Goal: Find specific page/section: Find specific page/section

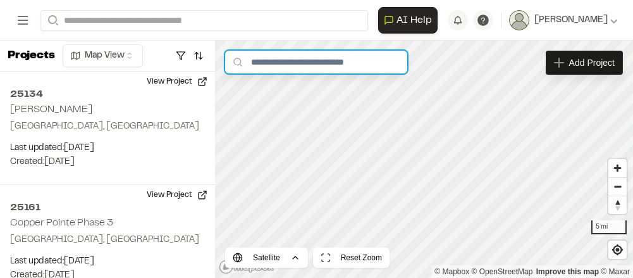
click at [321, 66] on input "text" at bounding box center [316, 62] width 182 height 23
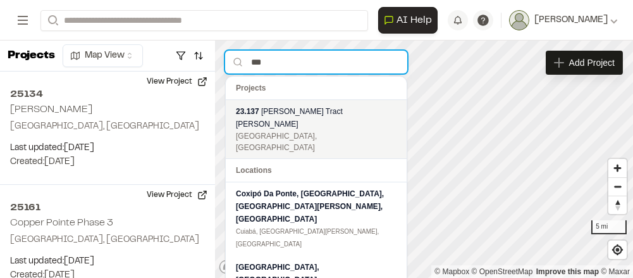
type input "***"
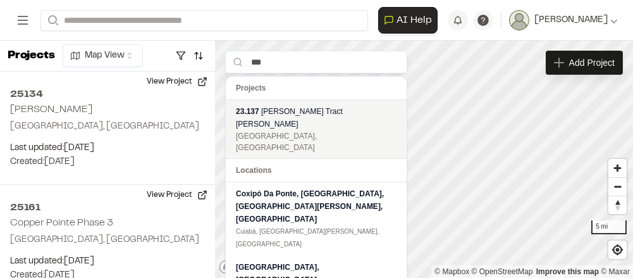
click at [329, 130] on div "[GEOGRAPHIC_DATA], [GEOGRAPHIC_DATA]" at bounding box center [316, 141] width 161 height 23
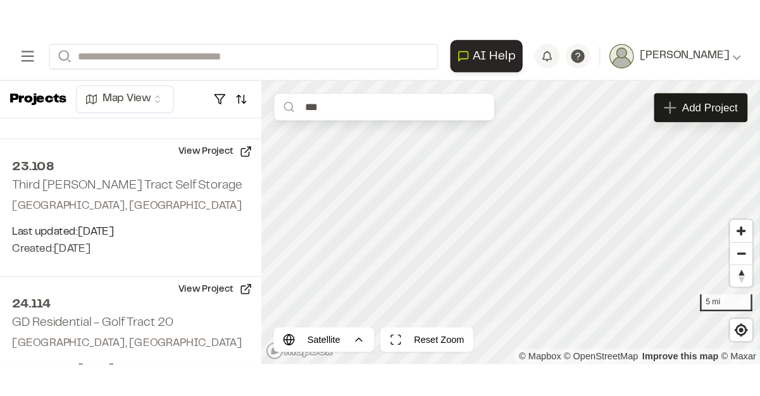
scroll to position [7877, 0]
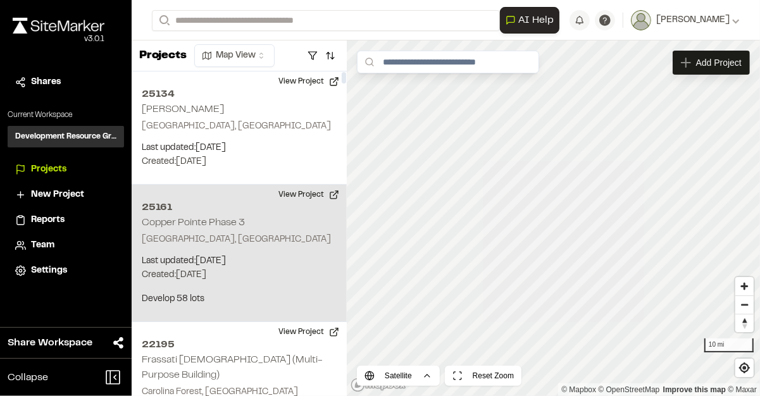
click at [220, 218] on h2 "Copper Pointe Phase 3" at bounding box center [193, 222] width 103 height 9
click at [179, 277] on div "1 of 1 projects used Max Active Project Limit Hit You have reached the limit of…" at bounding box center [446, 217] width 628 height 355
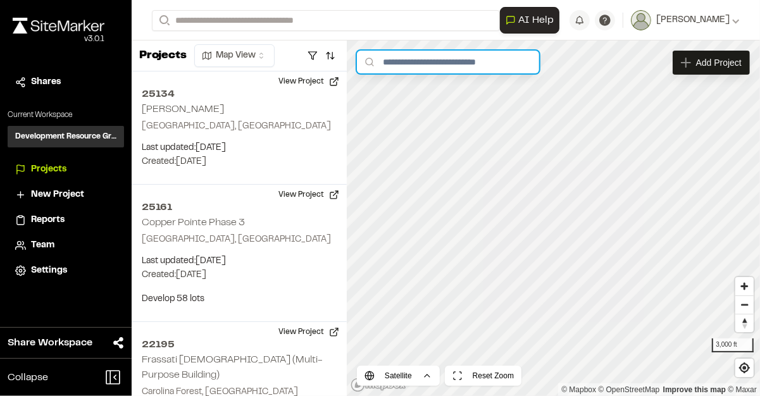
click at [451, 59] on input "text" at bounding box center [448, 62] width 182 height 23
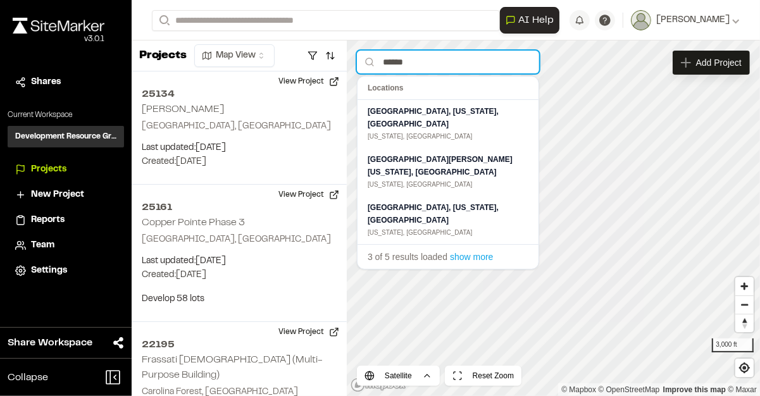
type input "******"
drag, startPoint x: 409, startPoint y: 60, endPoint x: 374, endPoint y: 56, distance: 35.0
click at [374, 56] on div "****** Locations Cherry Hill, New Jersey, United States New Jersey, United Stat…" at bounding box center [448, 62] width 182 height 23
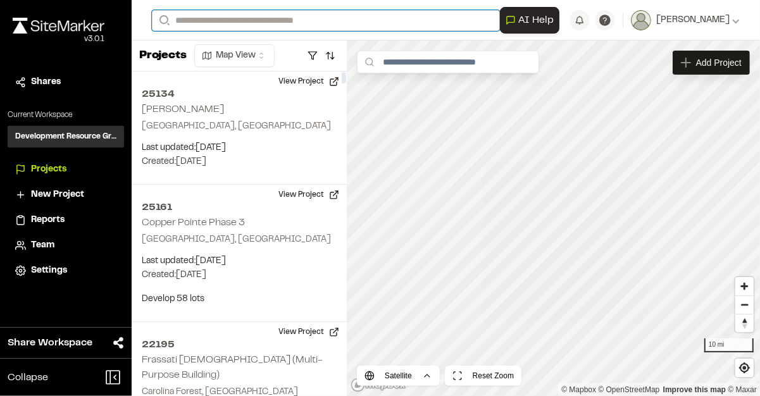
click at [230, 22] on input "Search" at bounding box center [326, 20] width 348 height 21
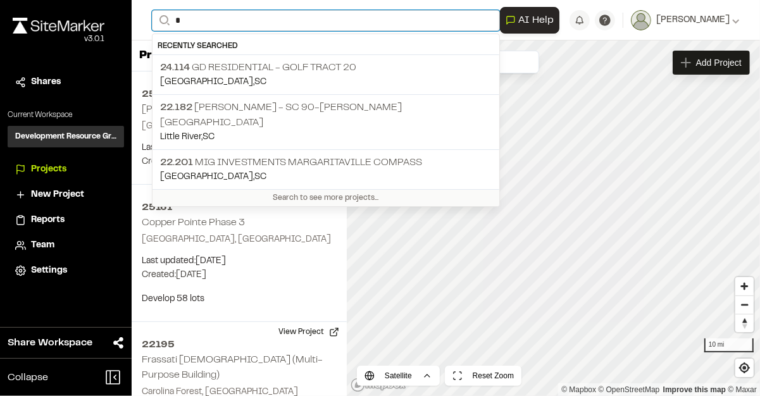
click at [230, 22] on input "*" at bounding box center [326, 20] width 348 height 21
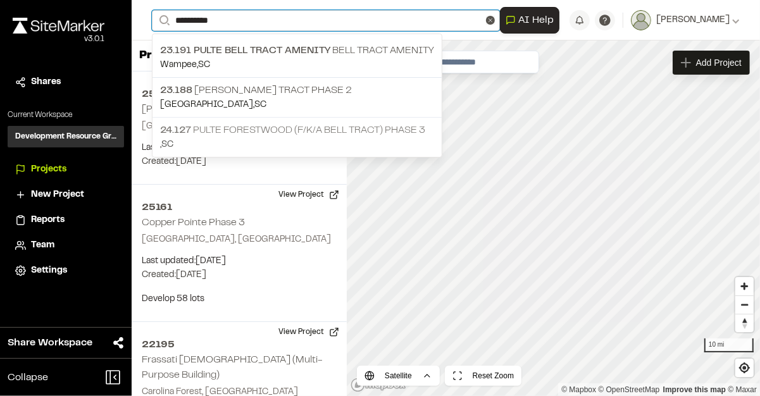
type input "**********"
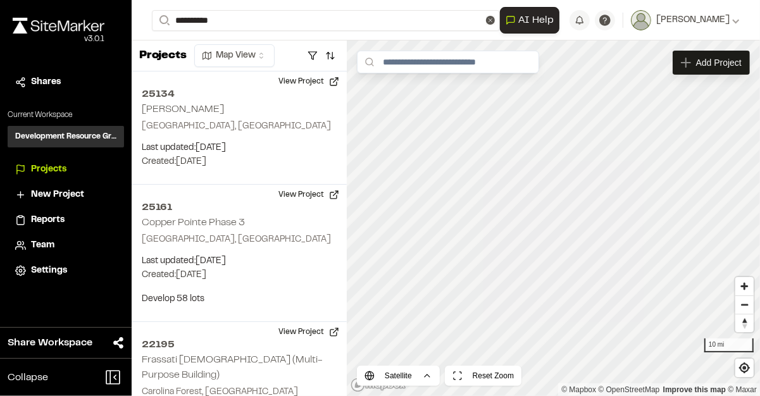
click at [269, 131] on p "24.127 Pulte Forestwood (f/k/a Bell Tract) Phase 3" at bounding box center [297, 130] width 274 height 15
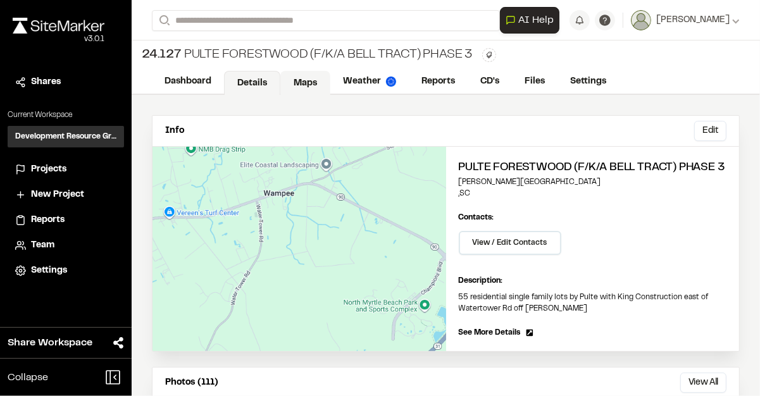
click at [306, 82] on link "Maps" at bounding box center [305, 83] width 50 height 24
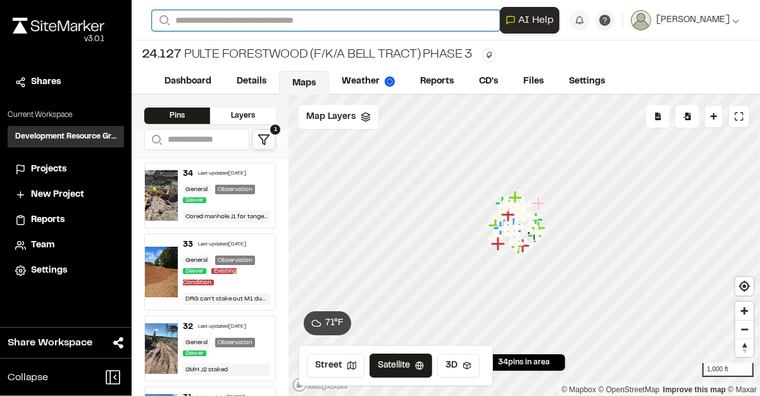
click at [331, 22] on input "Search" at bounding box center [326, 20] width 348 height 21
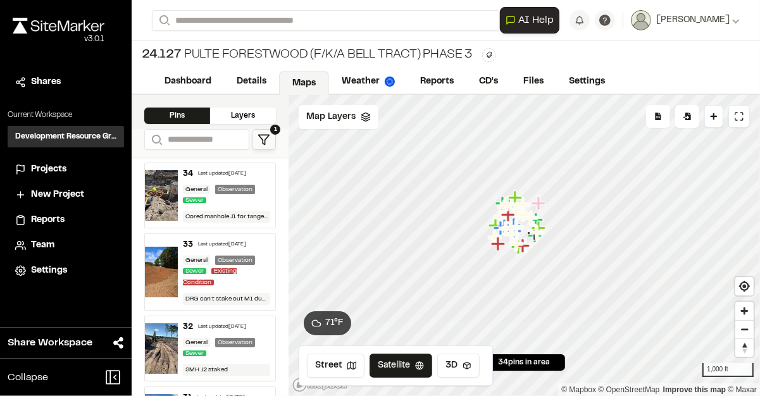
click at [328, 82] on div "**********" at bounding box center [446, 198] width 628 height 396
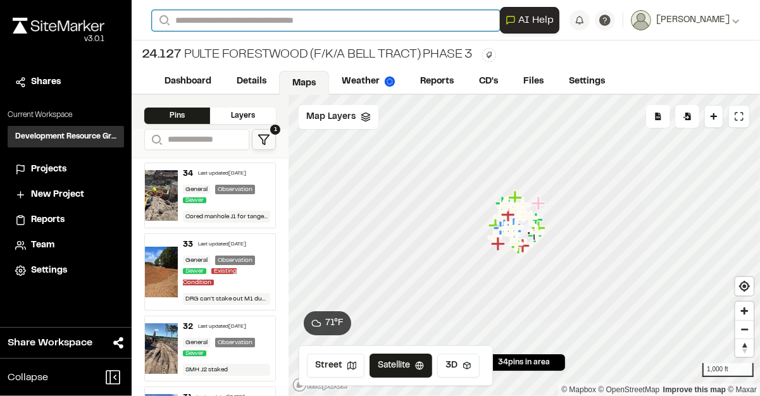
click at [261, 19] on input "Search" at bounding box center [326, 20] width 348 height 21
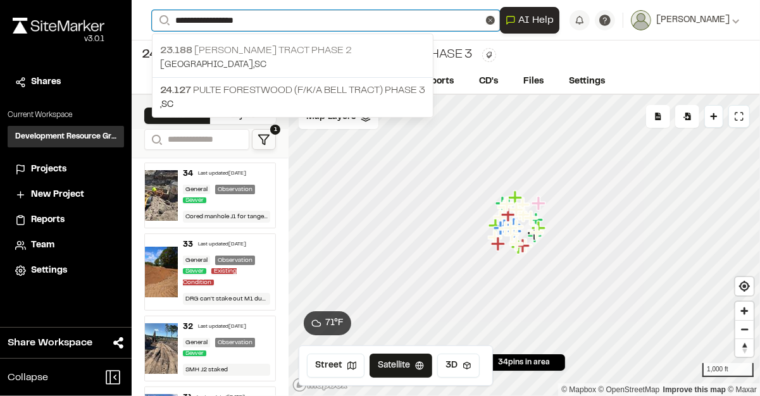
type input "**********"
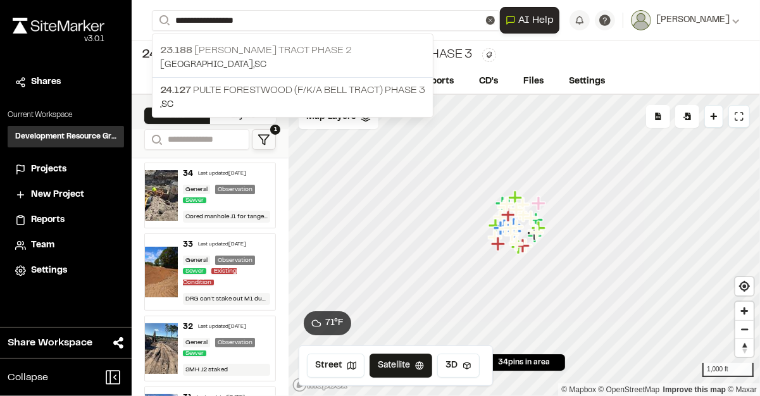
click at [275, 58] on p "[GEOGRAPHIC_DATA] , [GEOGRAPHIC_DATA]" at bounding box center [292, 65] width 265 height 14
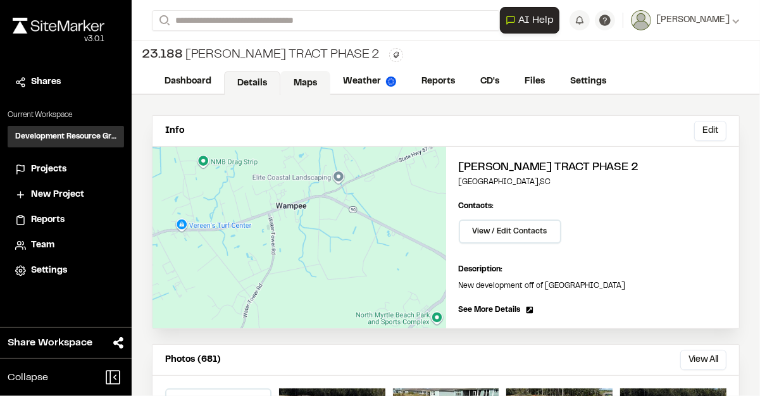
click at [302, 83] on link "Maps" at bounding box center [305, 83] width 50 height 24
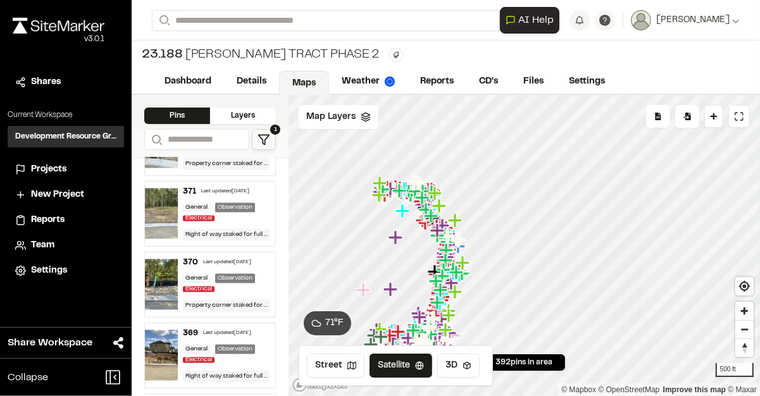
scroll to position [1518, 0]
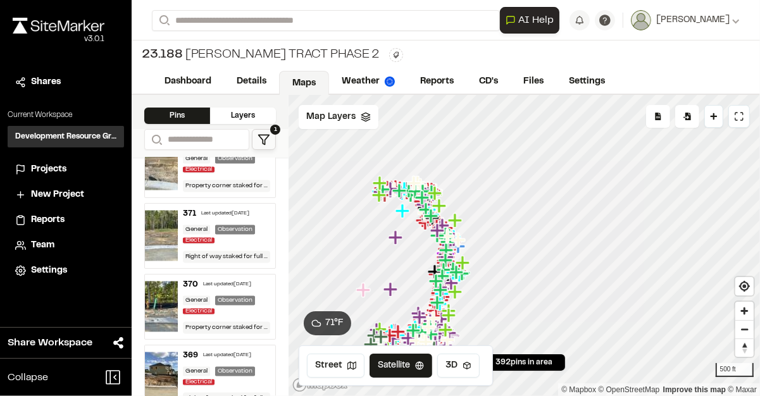
click at [156, 226] on img at bounding box center [161, 236] width 33 height 51
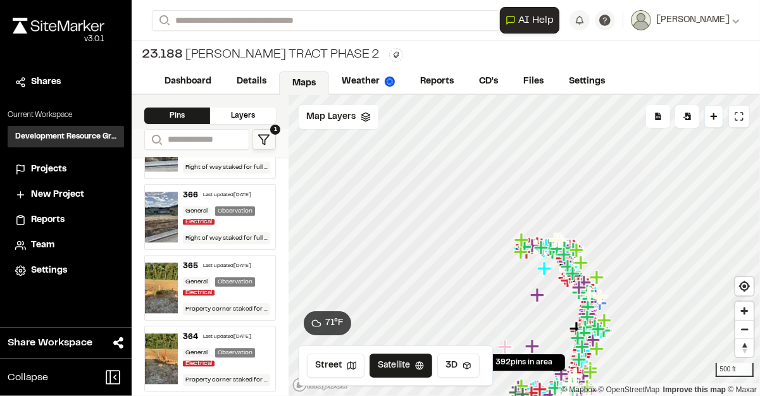
scroll to position [1898, 0]
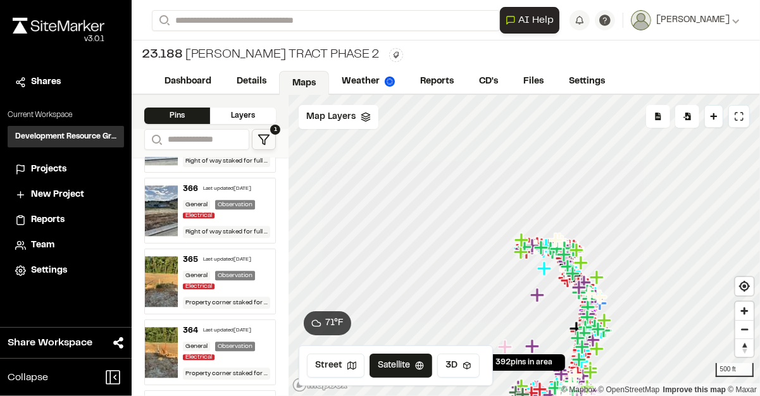
click at [156, 206] on img at bounding box center [161, 210] width 33 height 51
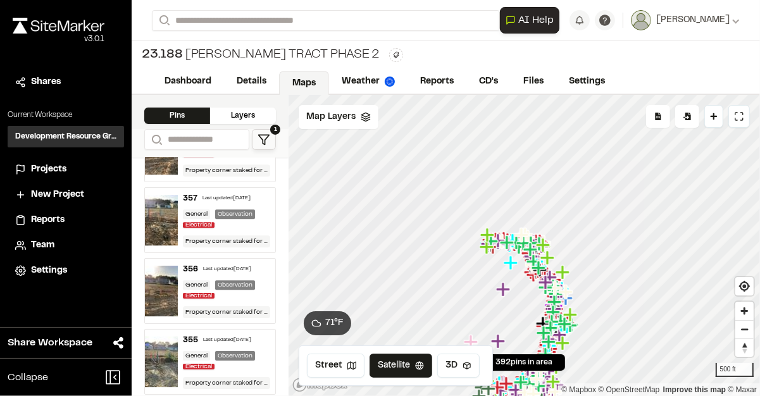
scroll to position [2530, 0]
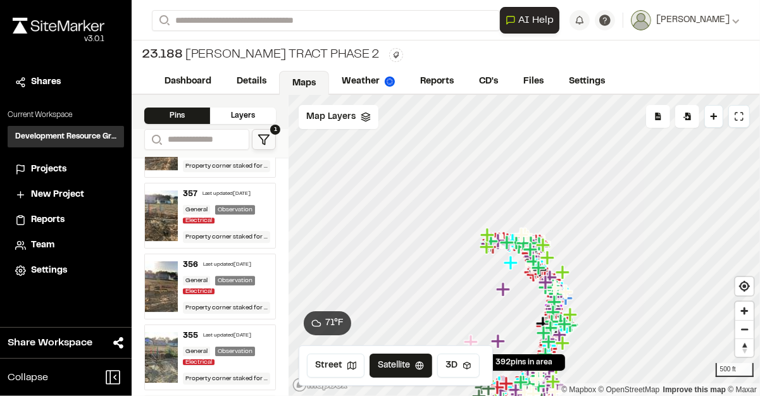
click at [159, 340] on img at bounding box center [161, 357] width 33 height 51
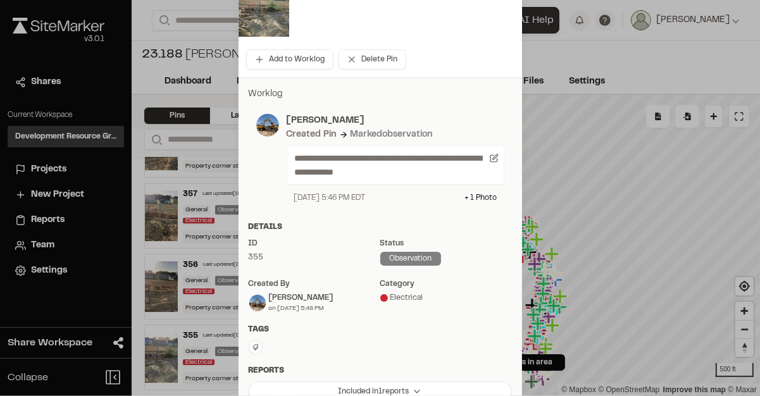
scroll to position [0, 0]
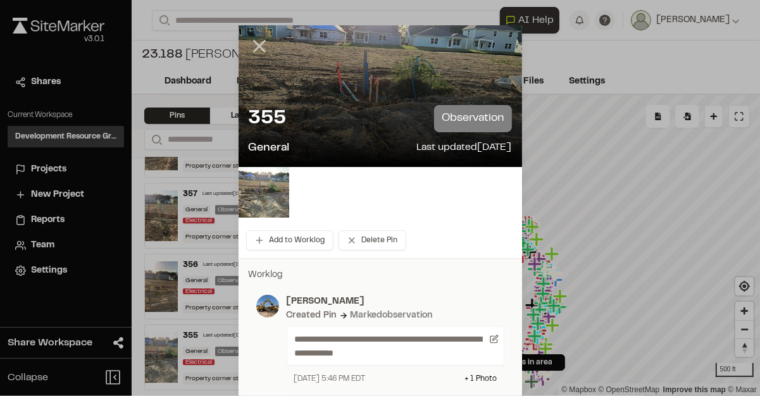
click at [257, 49] on line at bounding box center [259, 46] width 11 height 11
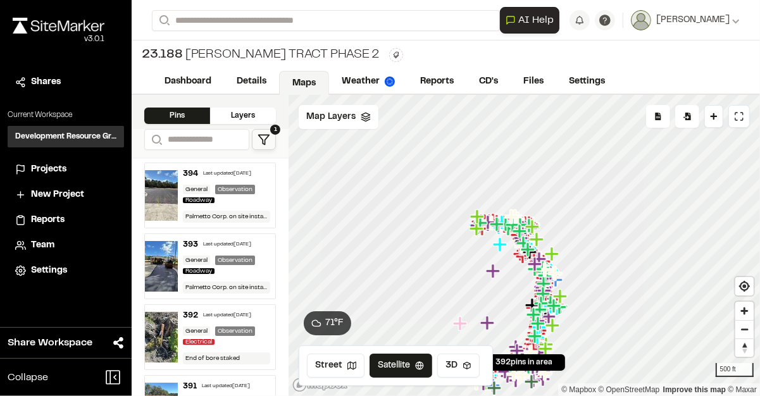
click at [161, 195] on img at bounding box center [161, 195] width 33 height 51
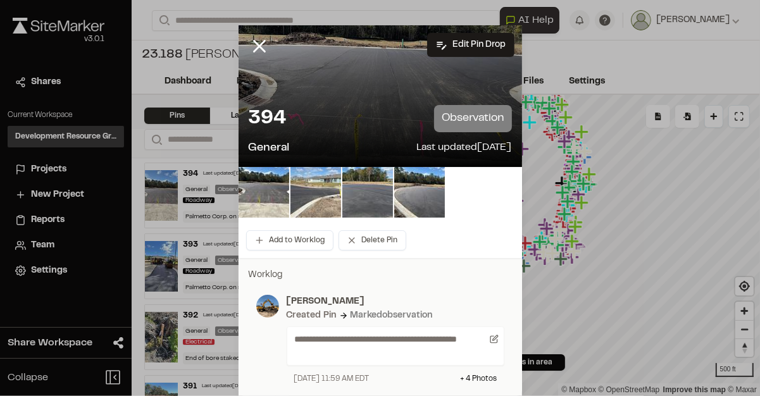
click at [306, 199] on img at bounding box center [315, 192] width 51 height 51
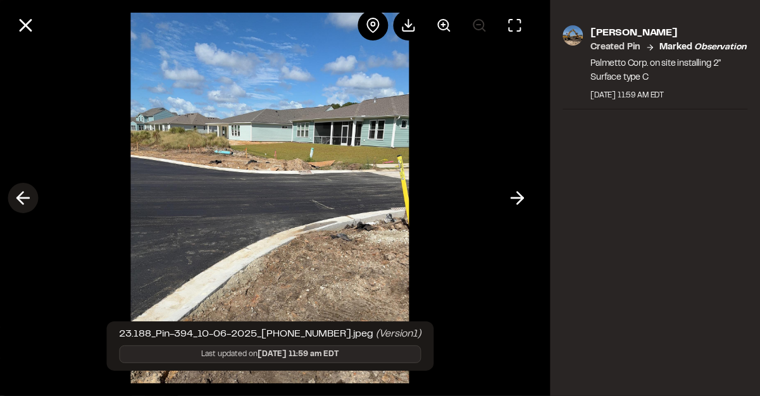
click at [24, 200] on icon at bounding box center [23, 198] width 20 height 22
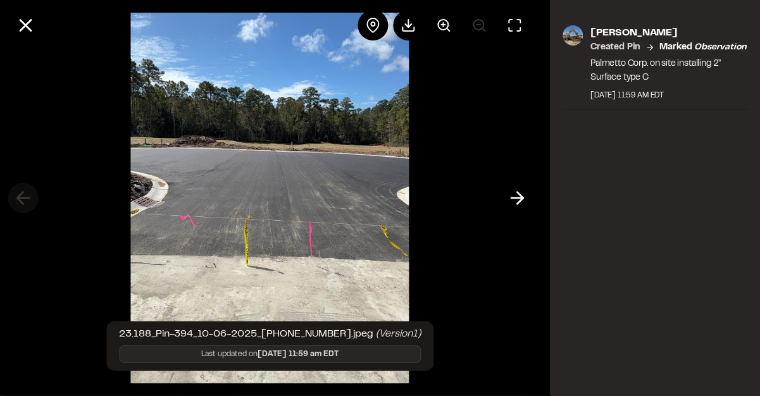
click at [24, 200] on div at bounding box center [270, 198] width 540 height 396
click at [506, 199] on button at bounding box center [517, 198] width 30 height 30
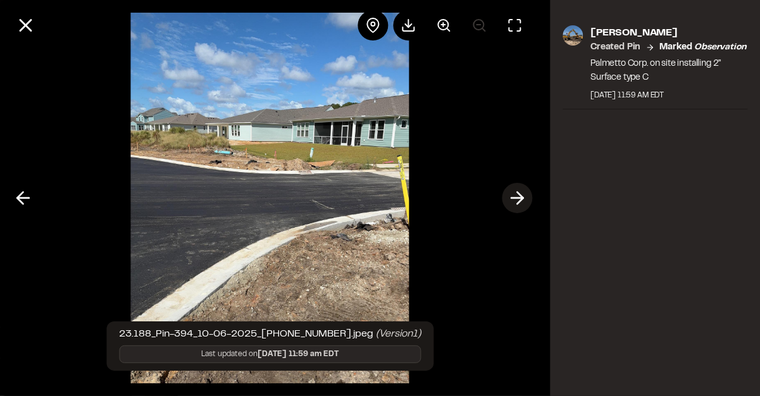
click at [513, 198] on line at bounding box center [517, 198] width 12 height 0
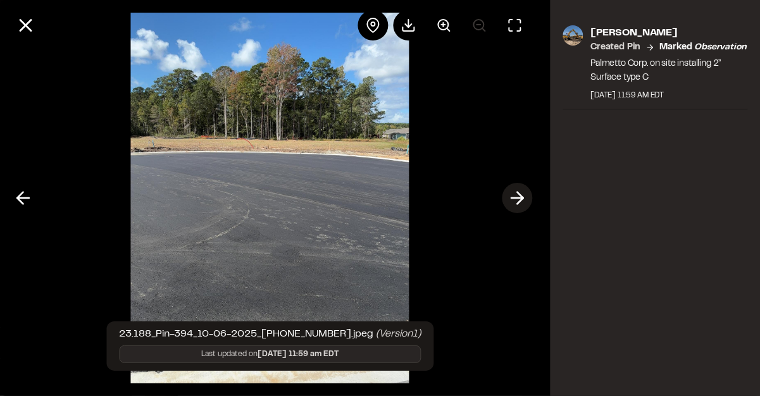
click at [513, 198] on line at bounding box center [517, 198] width 12 height 0
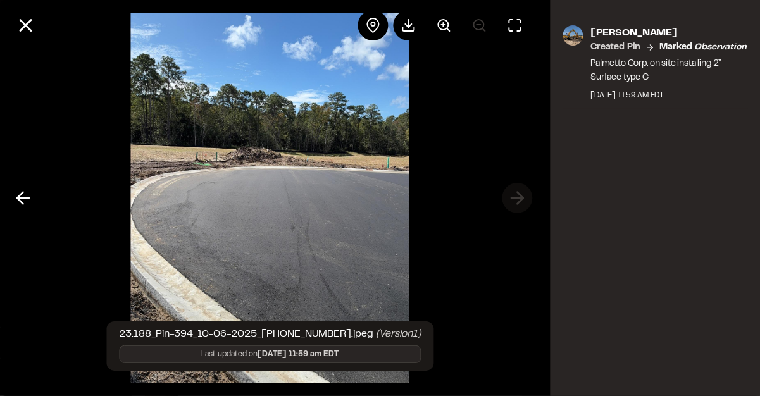
click at [513, 199] on div at bounding box center [270, 198] width 540 height 396
click at [22, 27] on line at bounding box center [25, 25] width 11 height 11
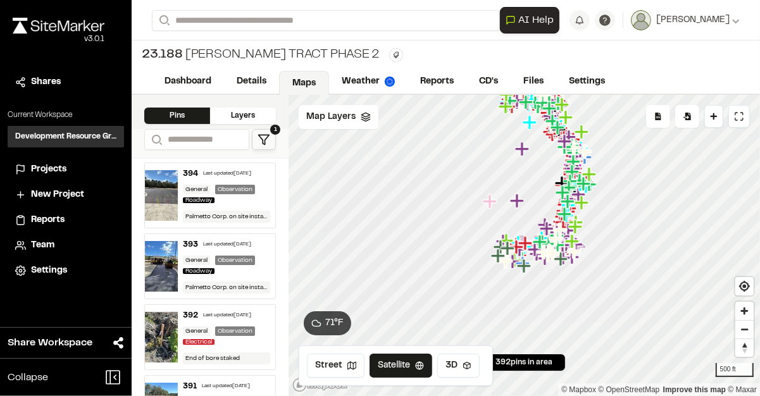
click at [162, 268] on img at bounding box center [161, 266] width 33 height 51
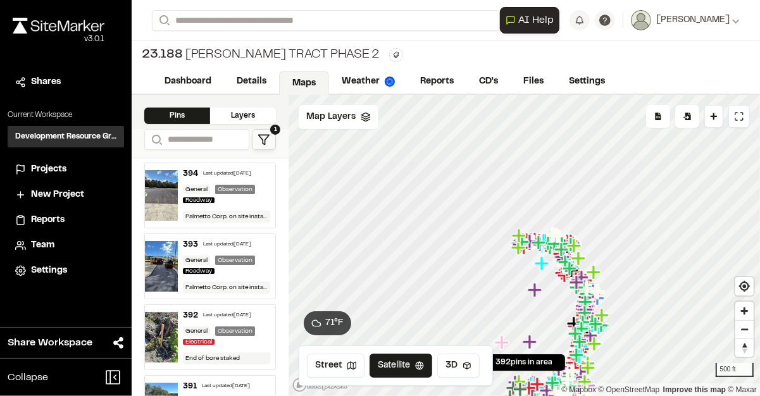
click at [163, 269] on img at bounding box center [161, 266] width 33 height 51
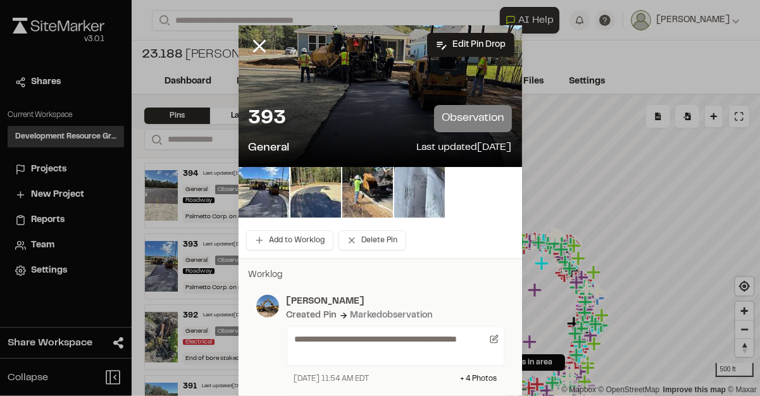
click at [495, 89] on div at bounding box center [379, 96] width 283 height 142
click at [491, 62] on div at bounding box center [379, 96] width 283 height 142
click at [393, 111] on div "393 observation" at bounding box center [380, 118] width 263 height 27
click at [389, 116] on div "393 observation" at bounding box center [380, 118] width 263 height 27
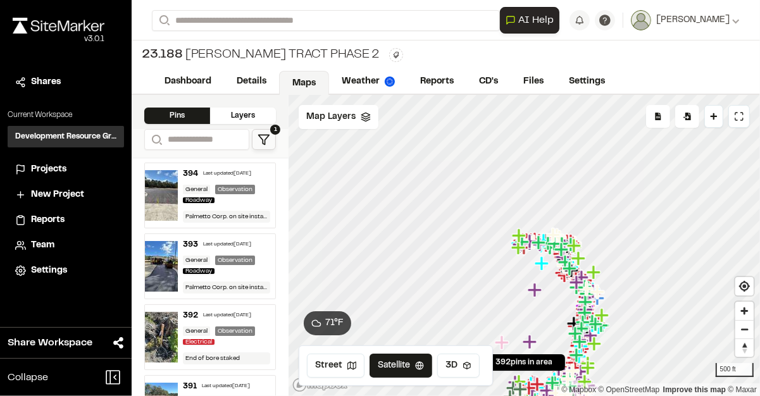
click at [159, 251] on img at bounding box center [161, 266] width 33 height 51
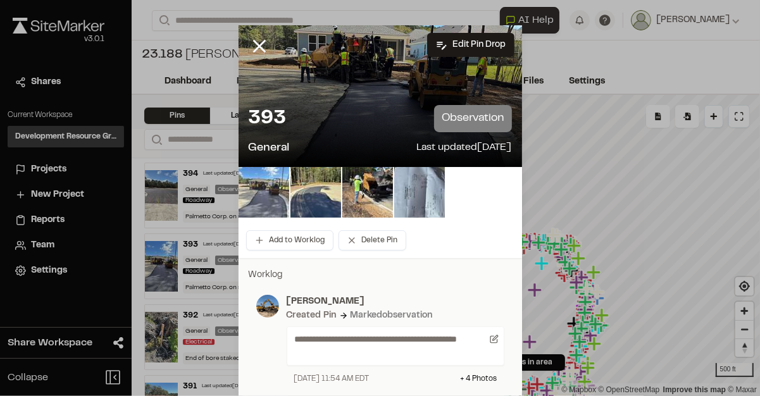
click at [271, 198] on img at bounding box center [263, 192] width 51 height 51
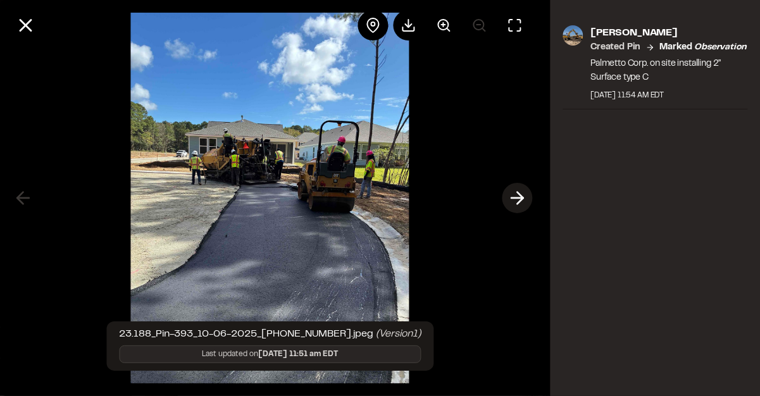
click at [513, 198] on line at bounding box center [517, 198] width 12 height 0
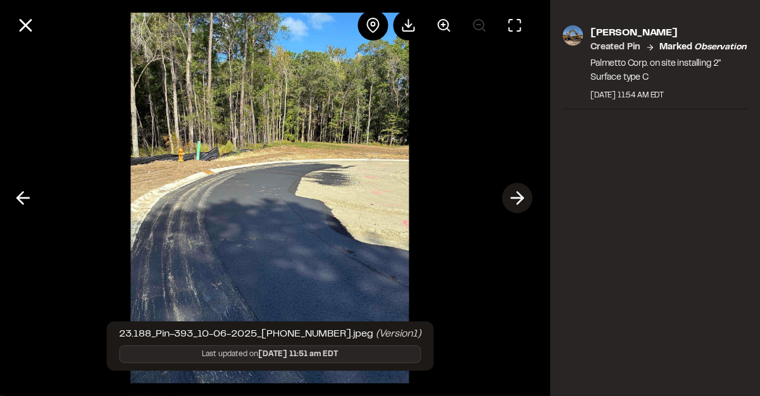
click at [513, 198] on line at bounding box center [517, 198] width 12 height 0
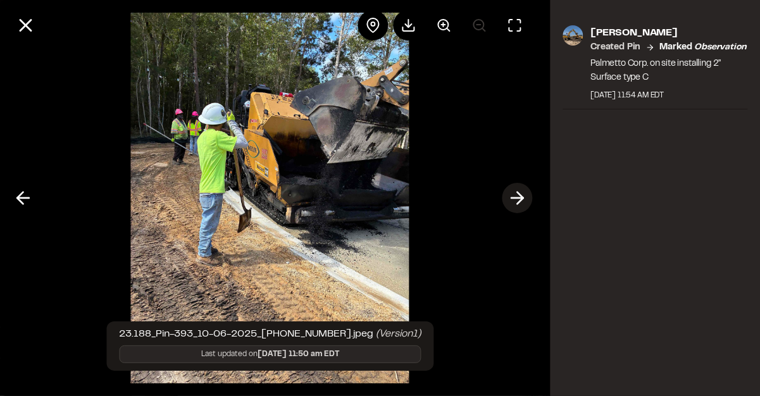
click at [513, 198] on line at bounding box center [517, 198] width 12 height 0
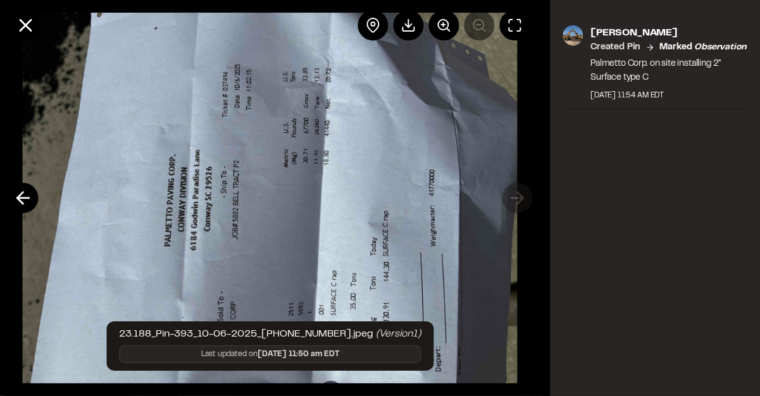
click at [513, 198] on img at bounding box center [270, 198] width 494 height 396
click at [25, 192] on icon at bounding box center [23, 198] width 20 height 22
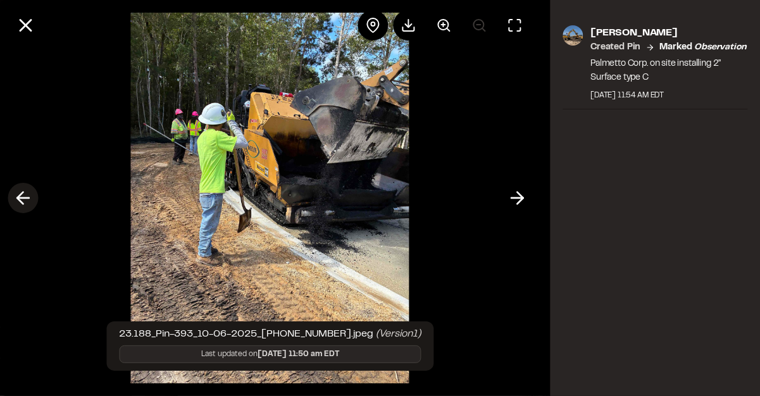
click at [25, 192] on icon at bounding box center [23, 198] width 20 height 22
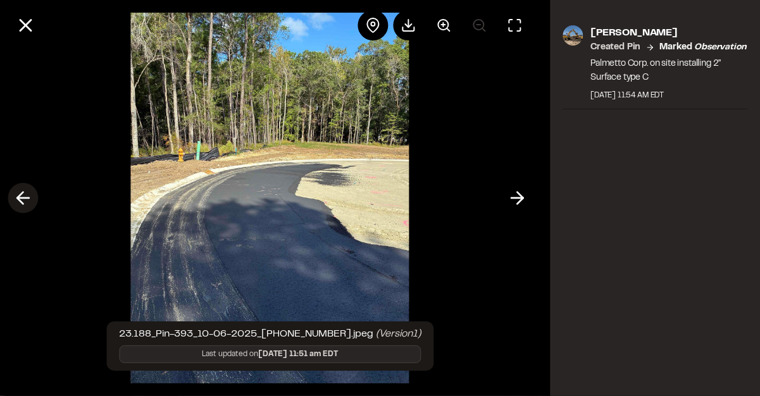
click at [25, 192] on icon at bounding box center [23, 198] width 20 height 22
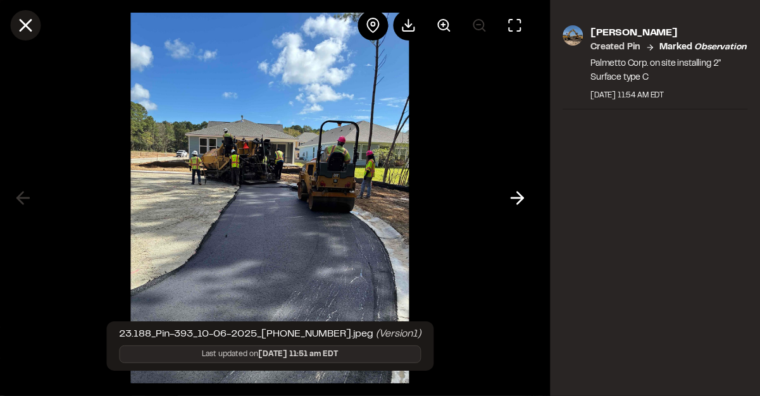
click at [26, 28] on icon at bounding box center [26, 26] width 22 height 22
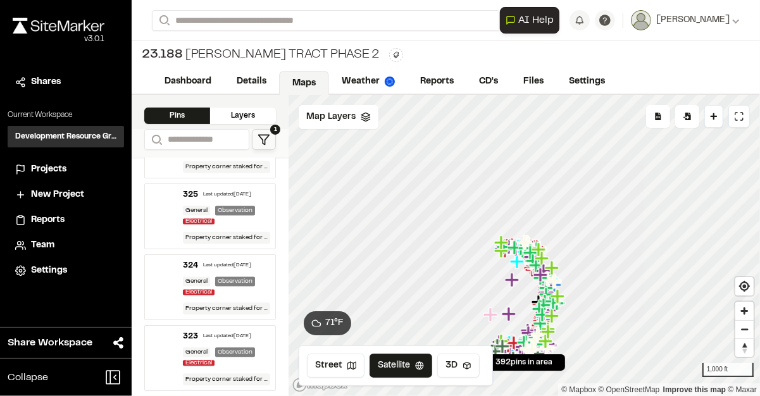
scroll to position [5176, 0]
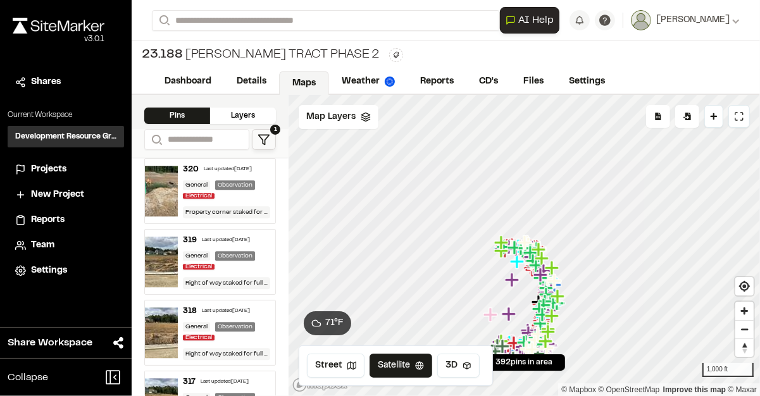
click at [156, 237] on img at bounding box center [161, 262] width 33 height 51
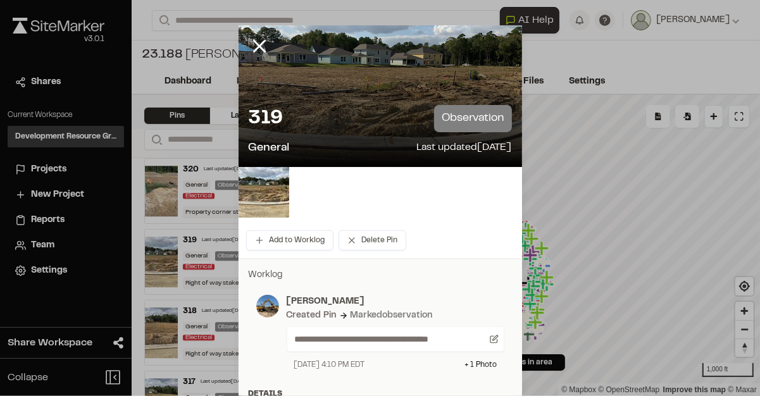
scroll to position [293, 0]
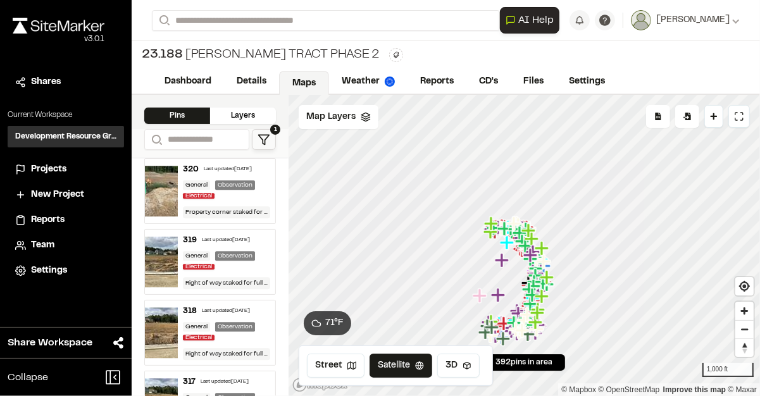
click at [493, 223] on icon "Map marker" at bounding box center [491, 223] width 14 height 14
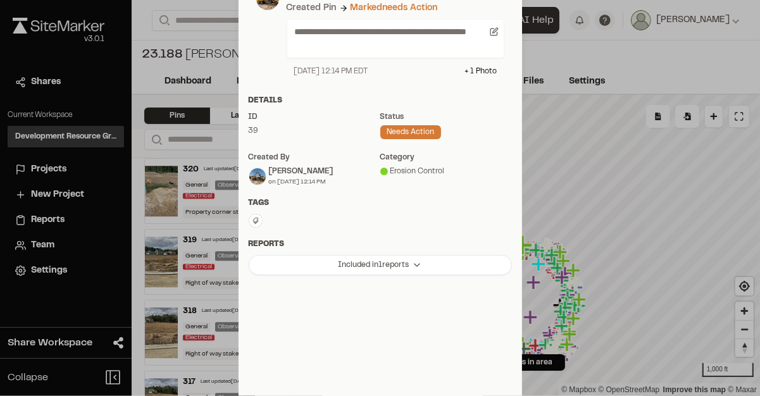
scroll to position [54, 0]
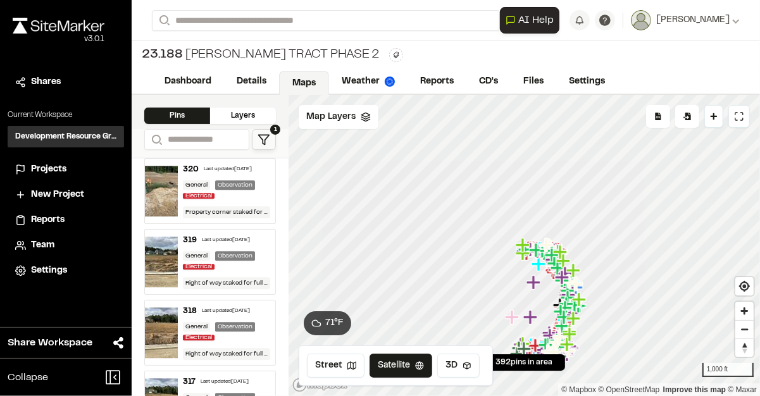
click at [520, 258] on icon "Map marker" at bounding box center [523, 253] width 16 height 16
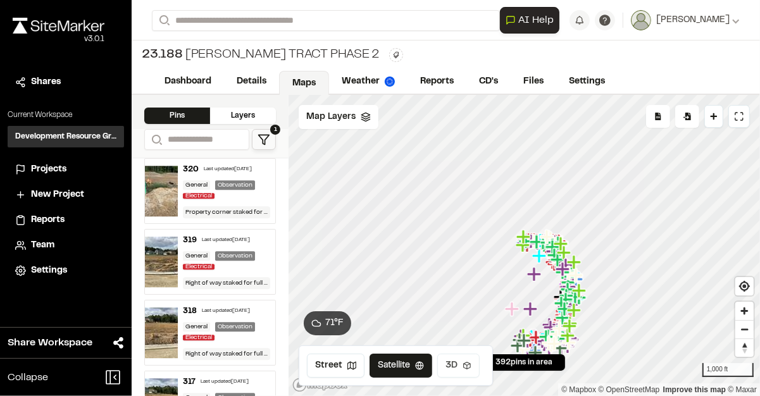
click at [450, 364] on button "3D" at bounding box center [458, 366] width 42 height 24
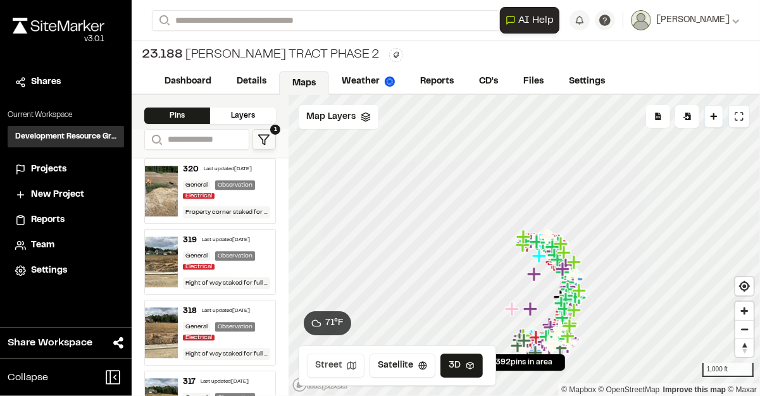
click at [350, 367] on icon at bounding box center [351, 365] width 9 height 9
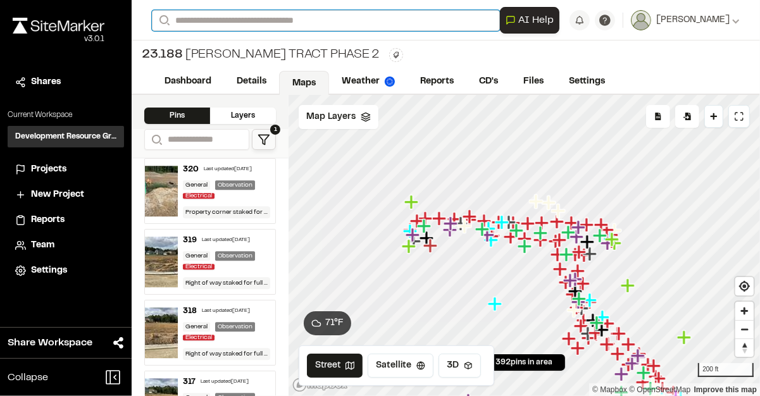
click at [316, 21] on input "Search" at bounding box center [326, 20] width 348 height 21
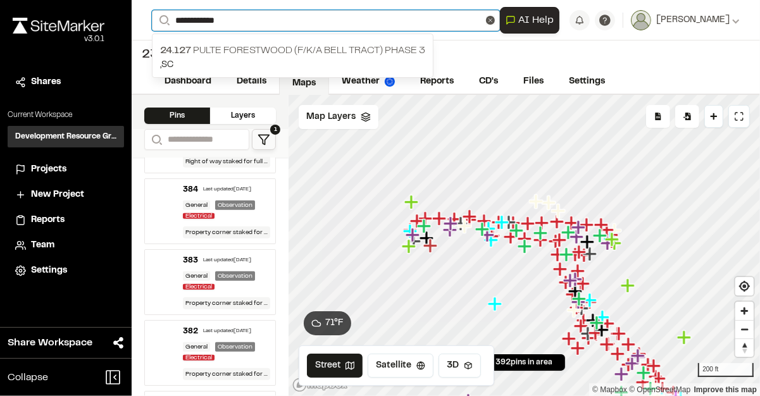
scroll to position [0, 0]
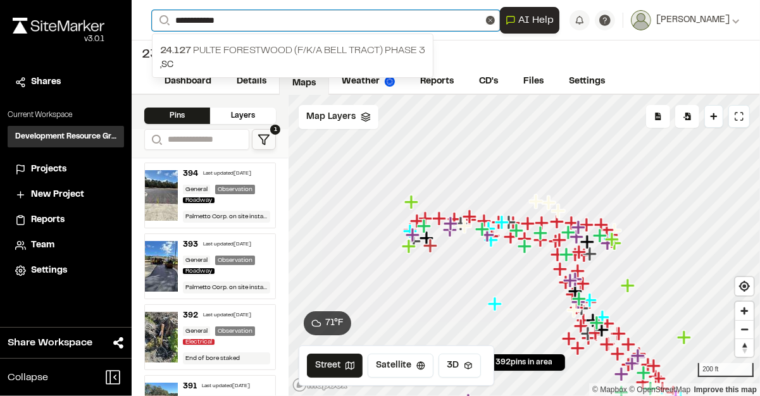
type input "**********"
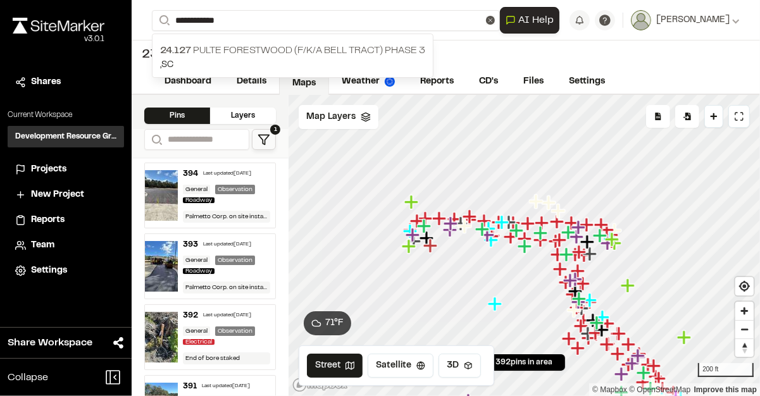
click at [165, 264] on img at bounding box center [161, 266] width 33 height 51
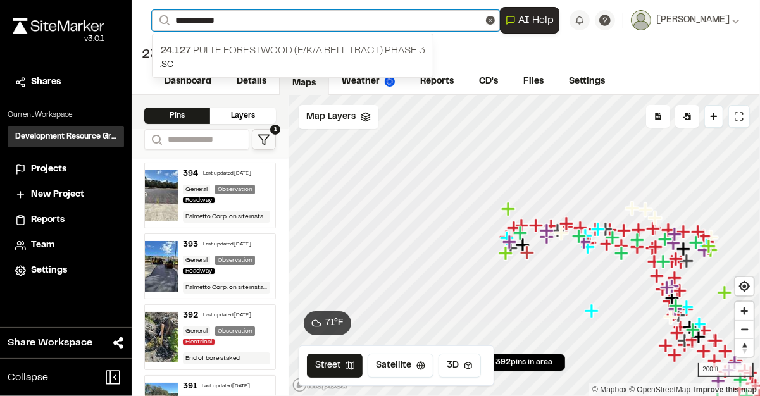
click at [260, 19] on input "**********" at bounding box center [326, 20] width 348 height 21
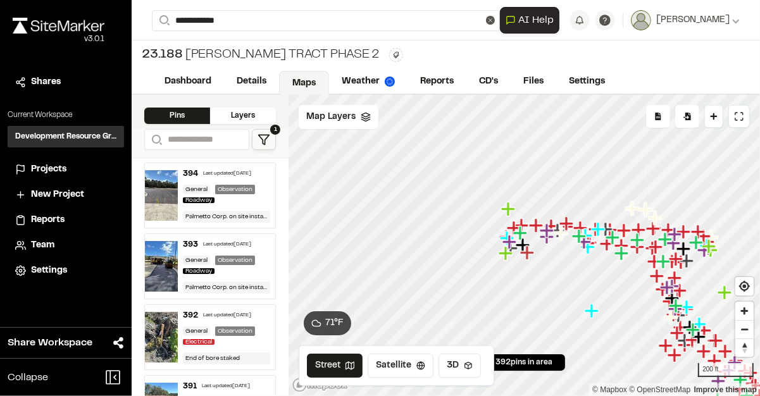
click at [282, 56] on p "24.127 Pulte Forestwood (f/k/a Bell Tract) Phase 3" at bounding box center [292, 50] width 265 height 15
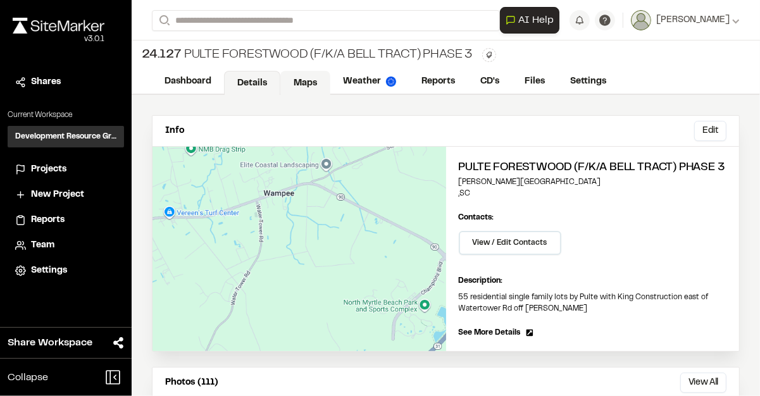
click at [312, 84] on link "Maps" at bounding box center [305, 83] width 50 height 24
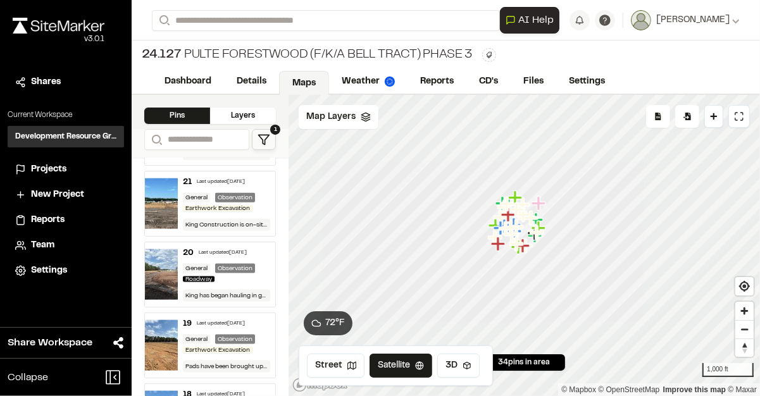
scroll to position [1045, 0]
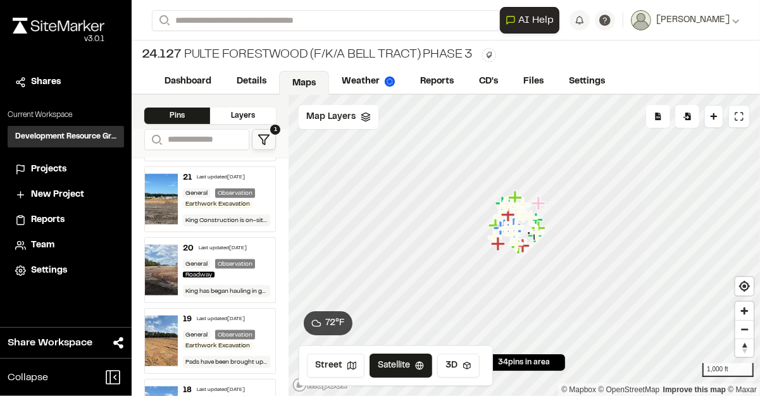
click at [162, 285] on img at bounding box center [161, 270] width 33 height 51
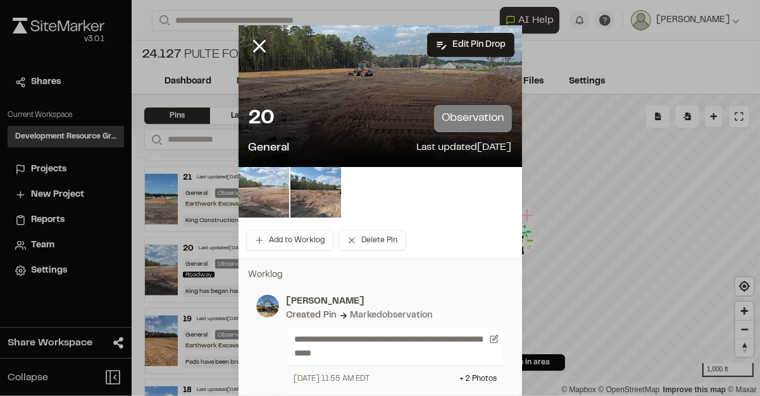
click at [271, 203] on img at bounding box center [263, 192] width 51 height 51
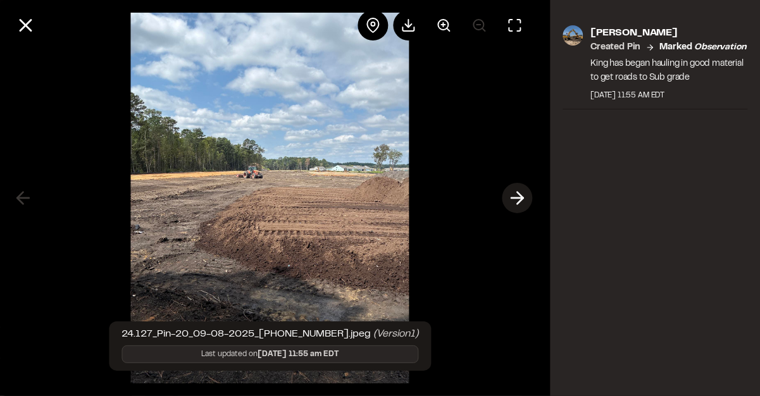
click at [514, 199] on icon at bounding box center [517, 198] width 20 height 22
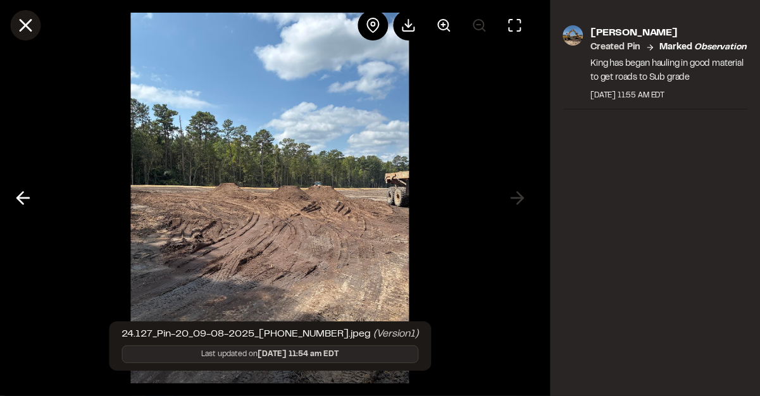
click at [28, 26] on icon at bounding box center [26, 26] width 22 height 22
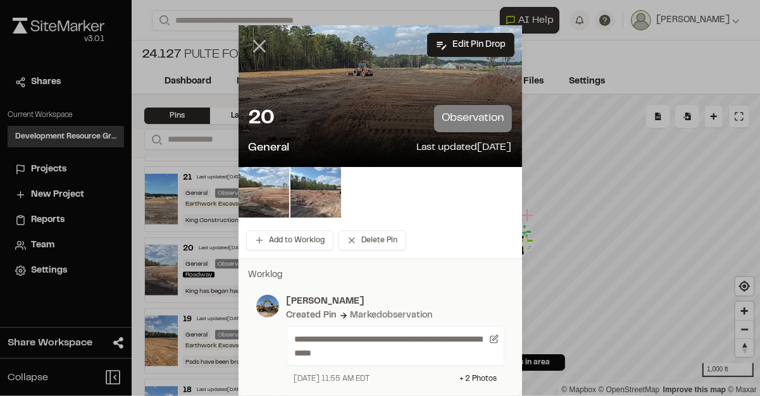
click at [254, 47] on line at bounding box center [259, 46] width 11 height 11
